Goal: Transaction & Acquisition: Obtain resource

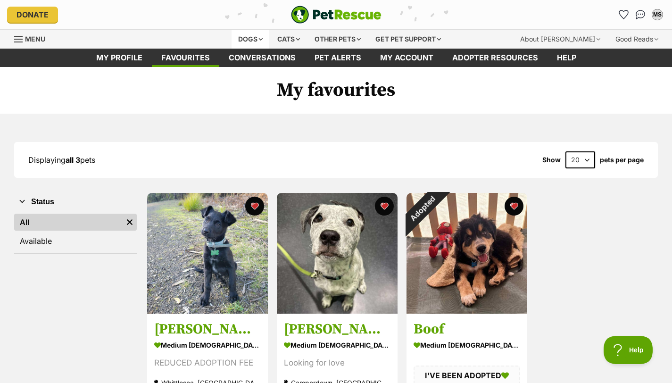
click at [252, 35] on div "Dogs" at bounding box center [251, 39] width 38 height 19
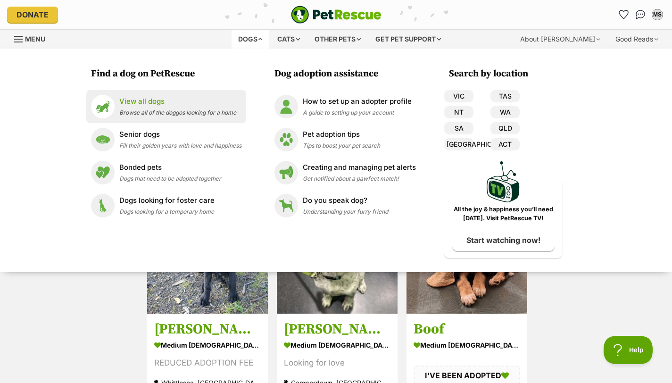
click at [196, 100] on p "View all dogs" at bounding box center [177, 101] width 117 height 11
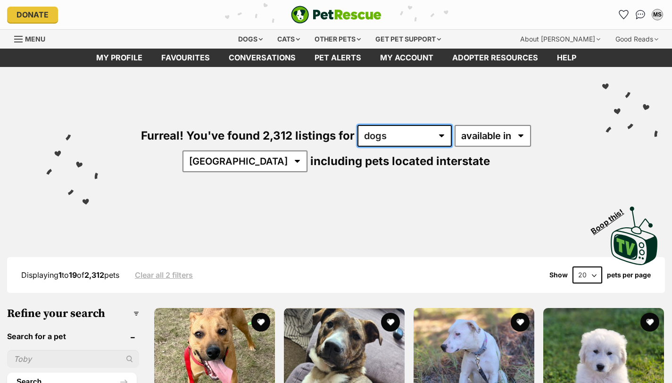
click at [357, 138] on select "any type of pet cats dogs other pets" at bounding box center [404, 136] width 94 height 22
click at [357, 125] on select "any type of pet cats dogs other pets" at bounding box center [404, 136] width 94 height 22
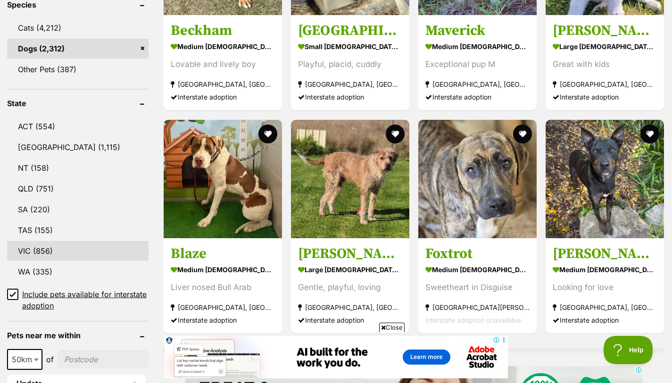
click at [72, 249] on link "VIC (856)" at bounding box center [77, 251] width 141 height 20
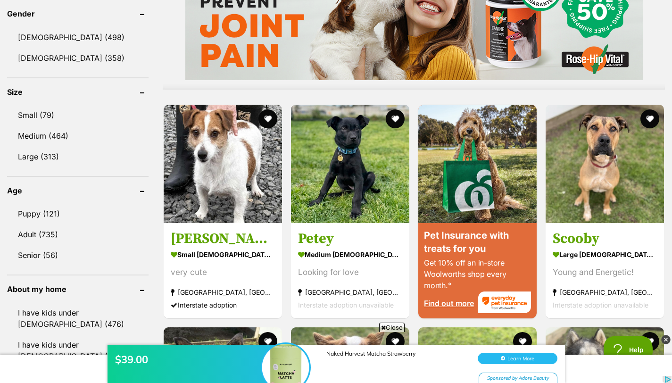
scroll to position [825, 0]
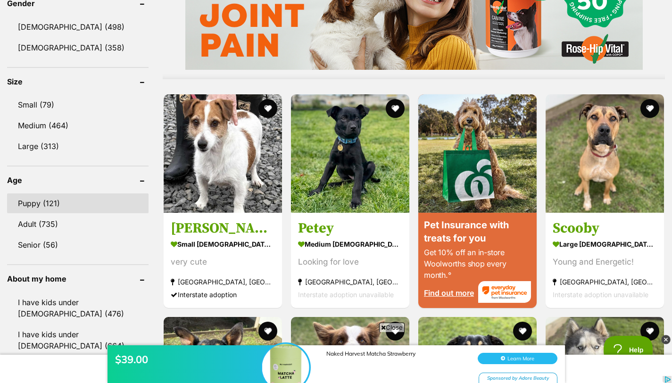
click at [58, 200] on link "Puppy (121)" at bounding box center [77, 203] width 141 height 20
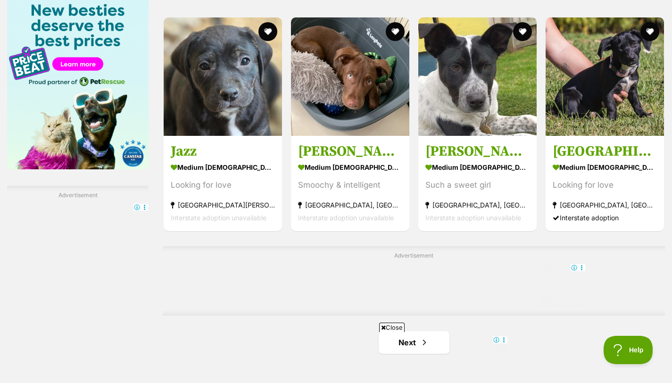
scroll to position [1462, 0]
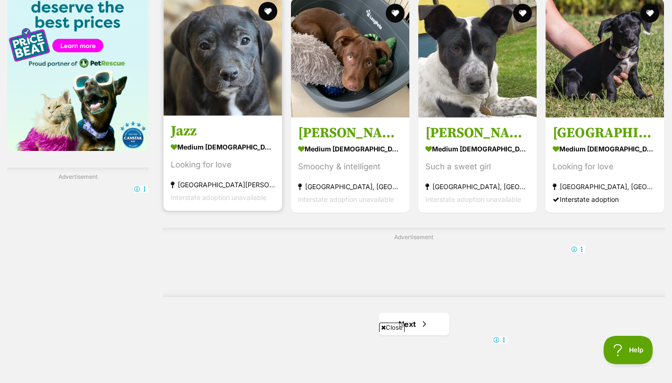
click at [225, 166] on div "Looking for love" at bounding box center [223, 164] width 104 height 13
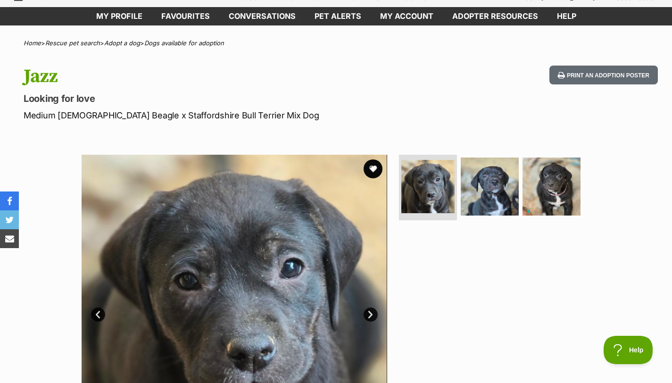
scroll to position [155, 0]
